Goal: Find contact information: Find contact information

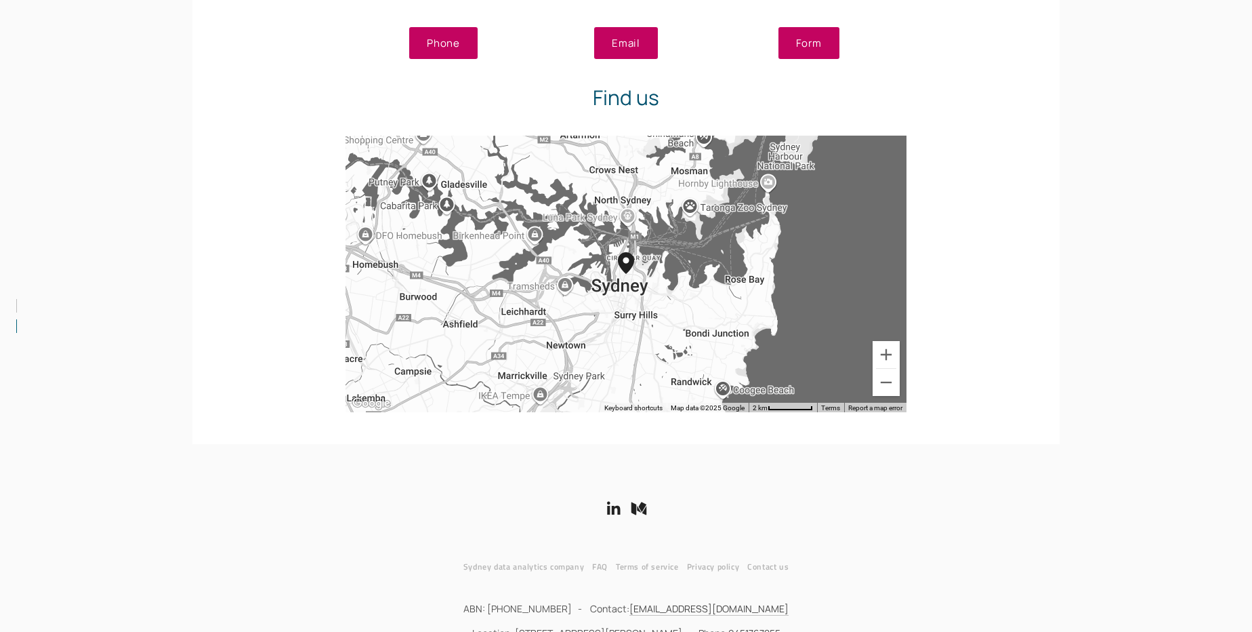
scroll to position [2618, 0]
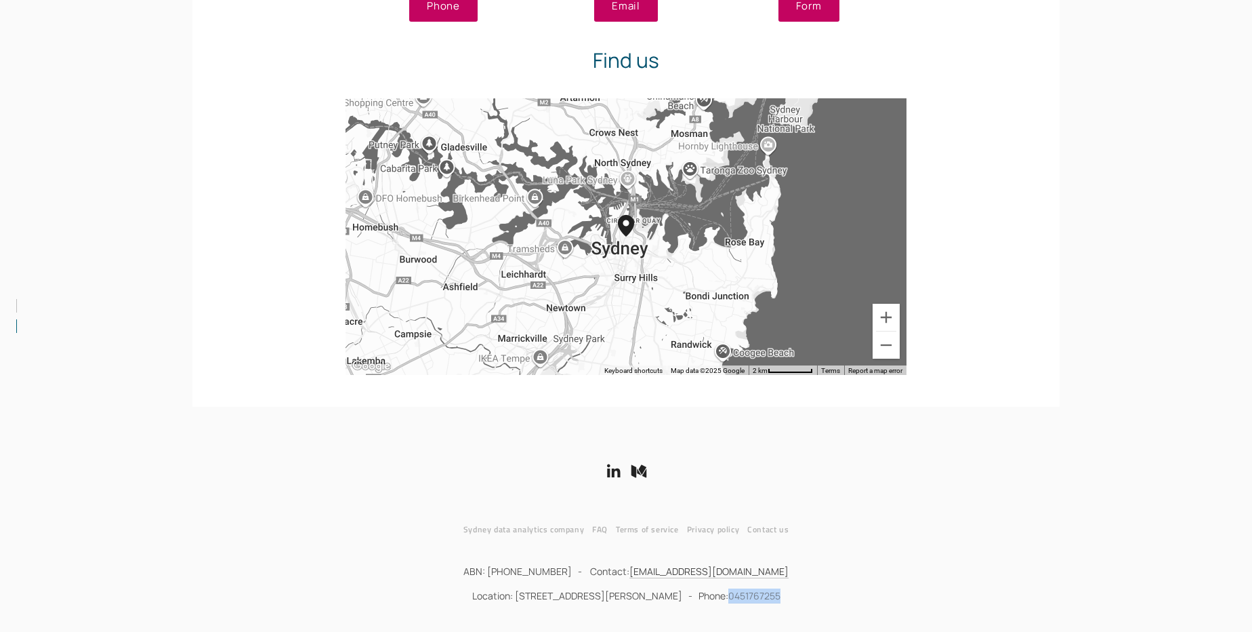
drag, startPoint x: 775, startPoint y: 594, endPoint x: 719, endPoint y: 598, distance: 55.7
click at [719, 598] on p "Location: 5 Martin Place, Sydney NSW 2000 - Phone: 0451767255" at bounding box center [626, 595] width 854 height 15
copy link "0451767255"
drag, startPoint x: 646, startPoint y: 568, endPoint x: 908, endPoint y: 486, distance: 274.1
click at [908, 486] on div at bounding box center [626, 472] width 877 height 43
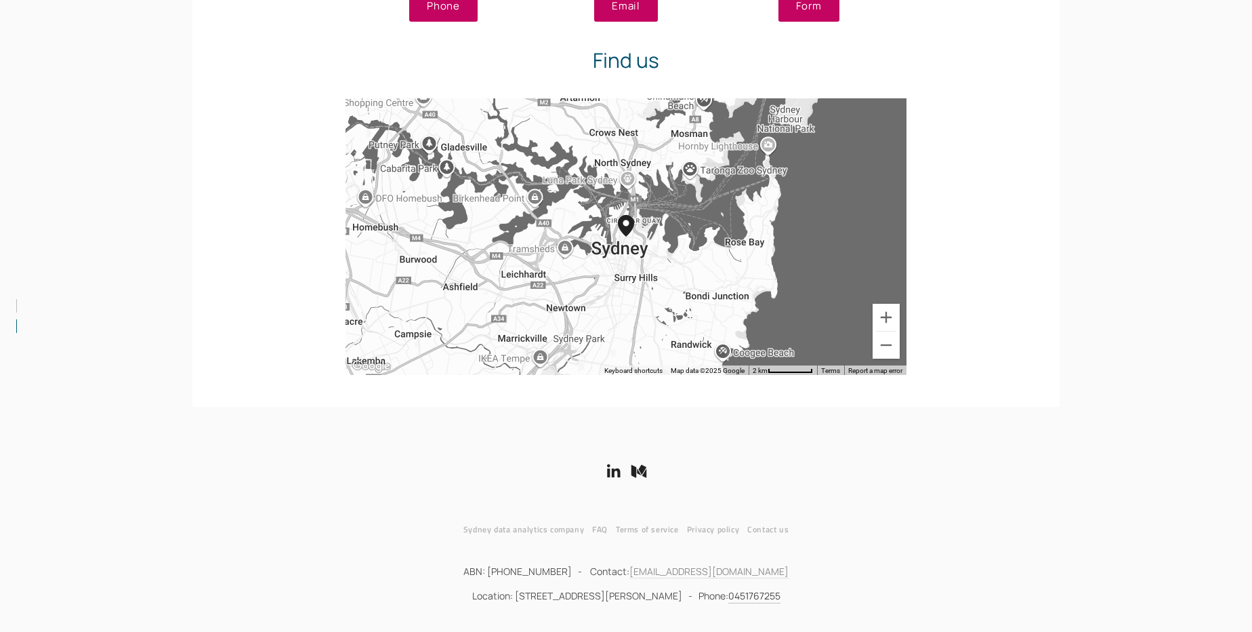
drag, startPoint x: 777, startPoint y: 565, endPoint x: 626, endPoint y: 573, distance: 151.3
click at [626, 573] on p "ABN: 64622954054 - Contact: team@whiteboxanalytics.com.au" at bounding box center [626, 571] width 854 height 15
copy link "[EMAIL_ADDRESS][DOMAIN_NAME]"
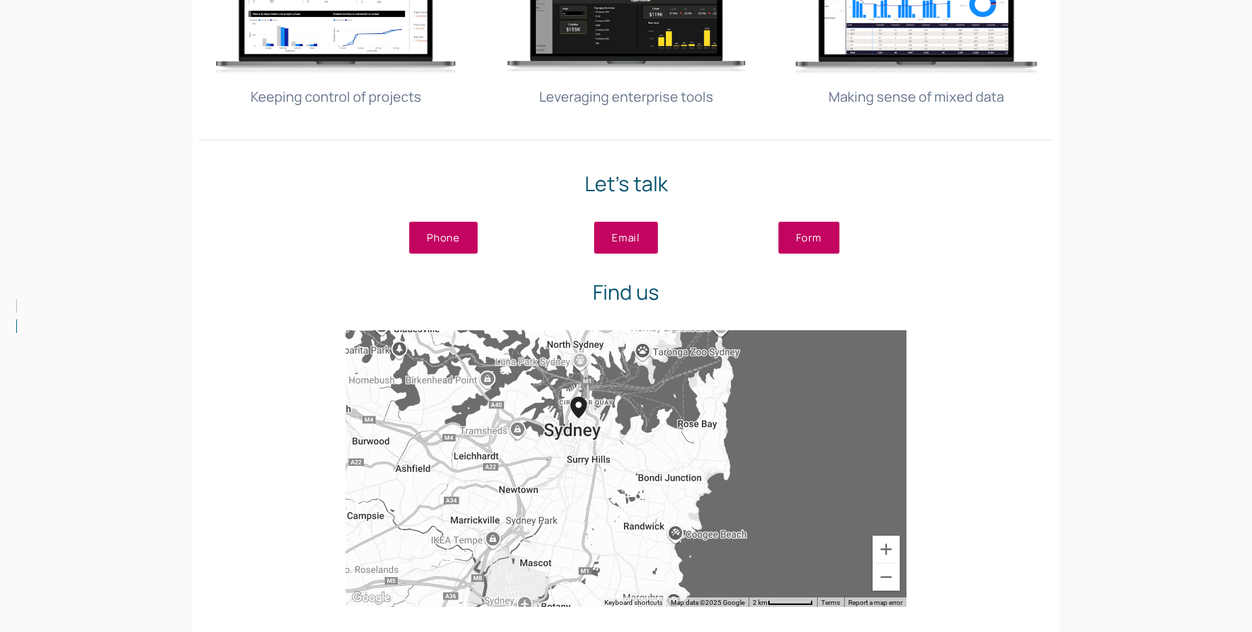
scroll to position [2372, 0]
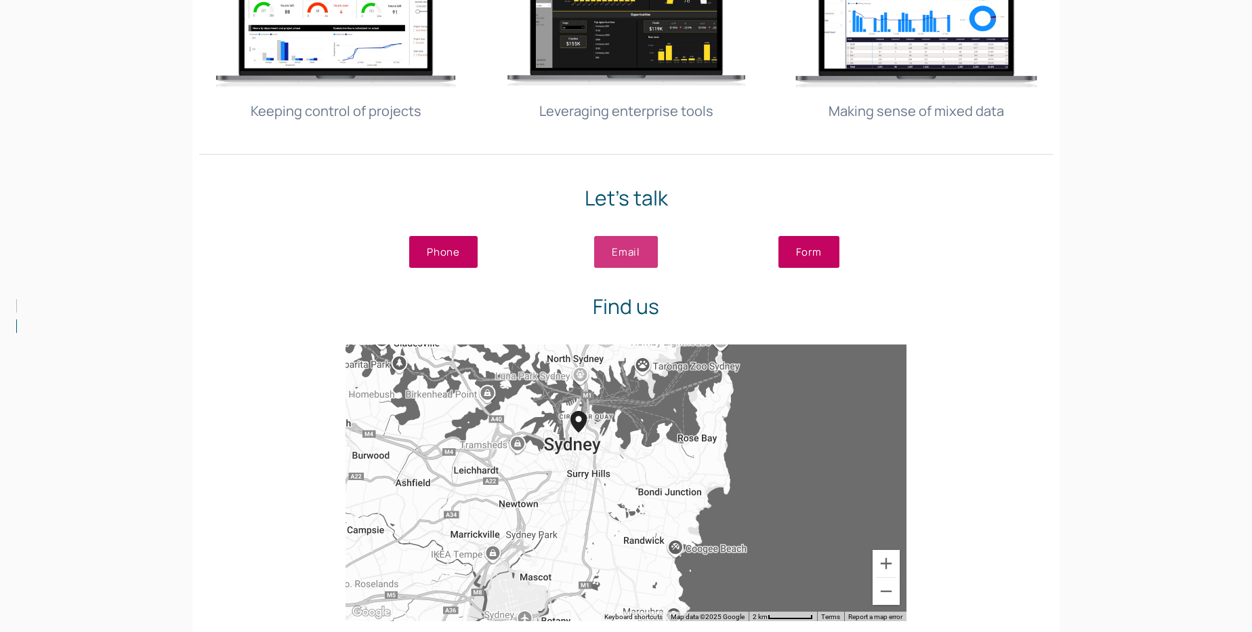
click at [615, 249] on link "Email" at bounding box center [626, 252] width 64 height 32
click at [808, 249] on link "Form" at bounding box center [809, 252] width 61 height 32
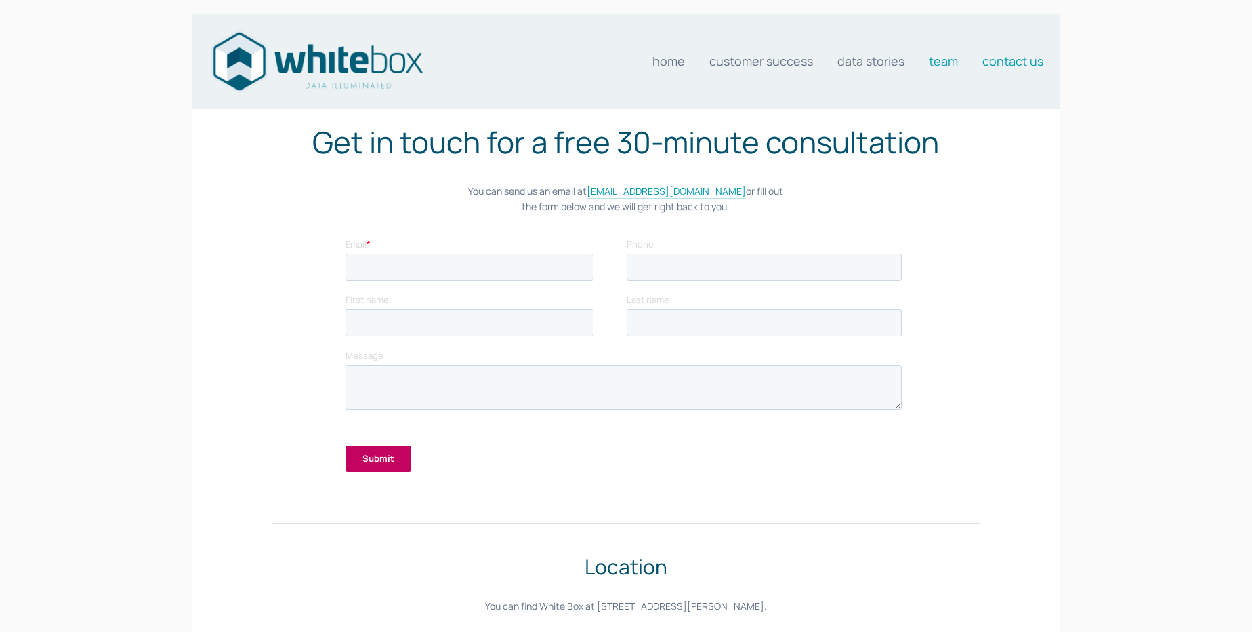
click at [947, 58] on link "Team" at bounding box center [943, 60] width 29 height 27
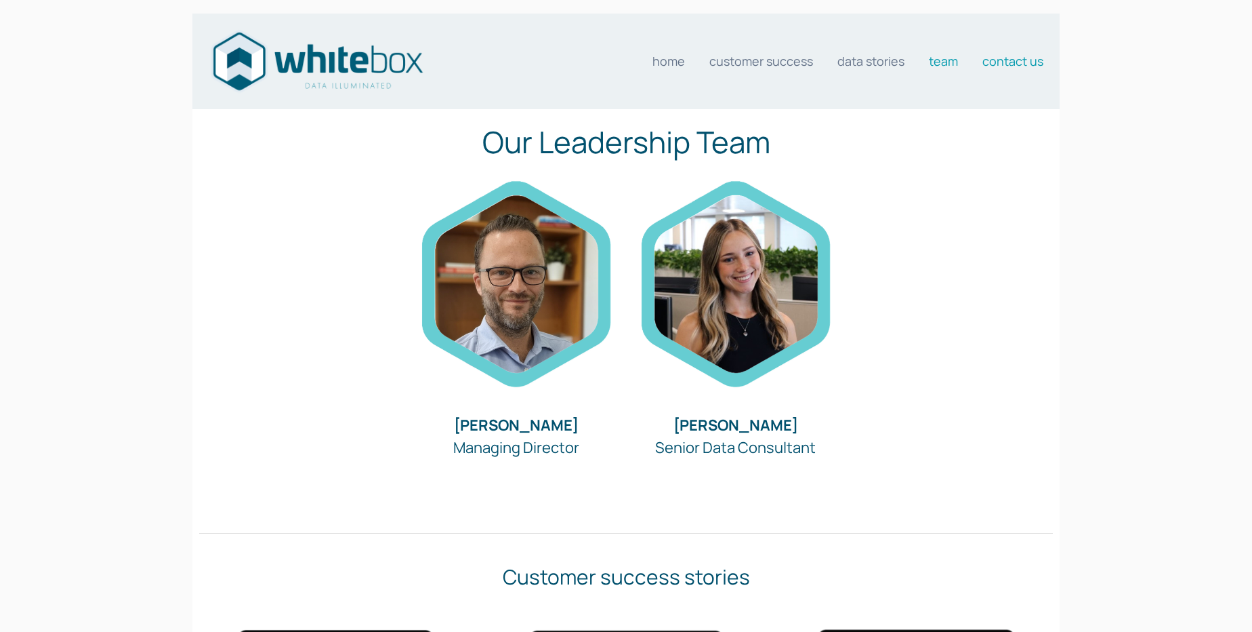
click at [1012, 63] on link "Contact us" at bounding box center [1013, 60] width 61 height 27
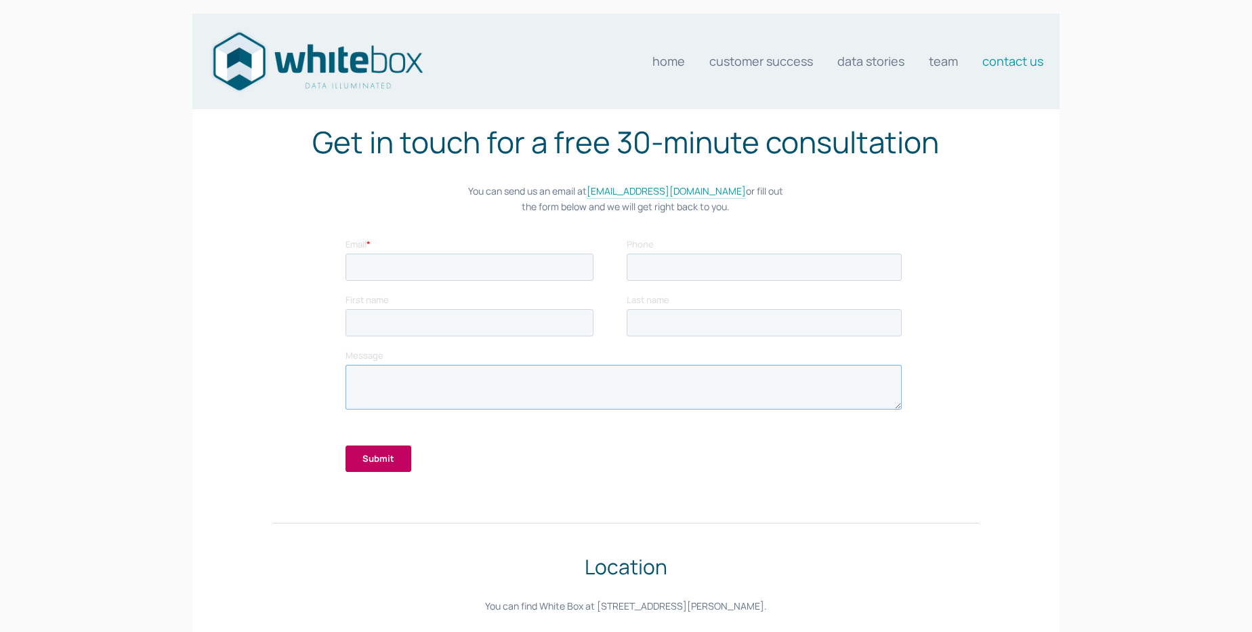
click at [413, 375] on textarea "Message" at bounding box center [623, 387] width 556 height 45
click at [450, 269] on input "Email *" at bounding box center [469, 266] width 248 height 27
click at [667, 56] on link "Home" at bounding box center [669, 60] width 33 height 27
